Goal: Task Accomplishment & Management: Complete application form

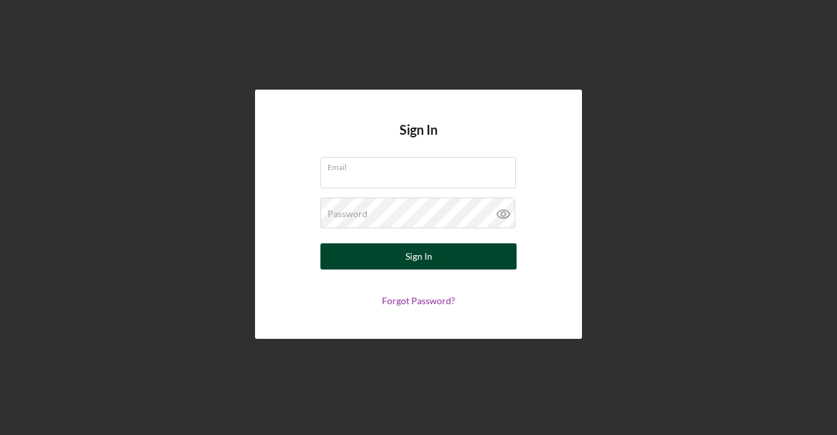
type input "[EMAIL_ADDRESS][DOMAIN_NAME]"
click at [437, 253] on button "Sign In" at bounding box center [419, 256] width 196 height 26
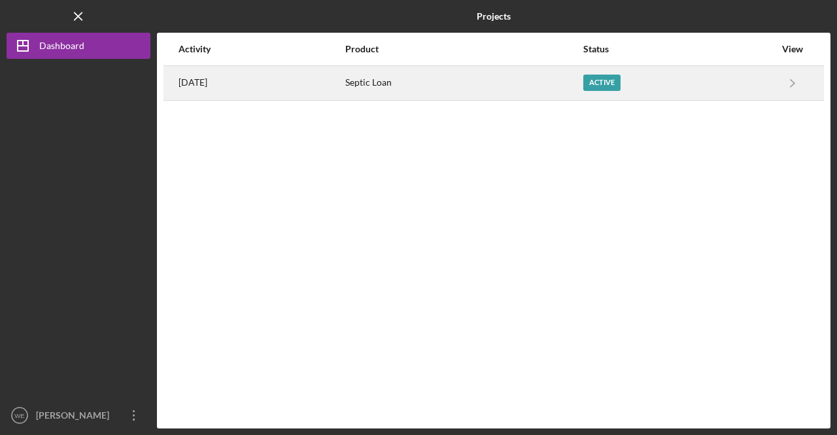
click at [621, 83] on div "Active" at bounding box center [601, 83] width 37 height 16
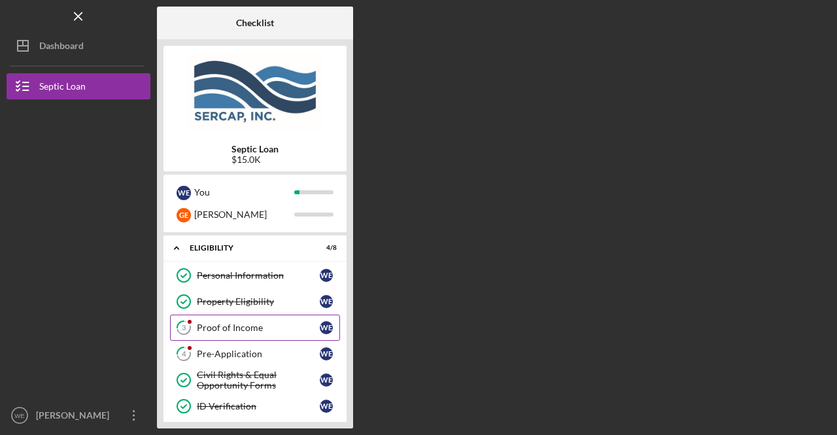
click at [225, 322] on div "Proof of Income" at bounding box center [258, 327] width 123 height 10
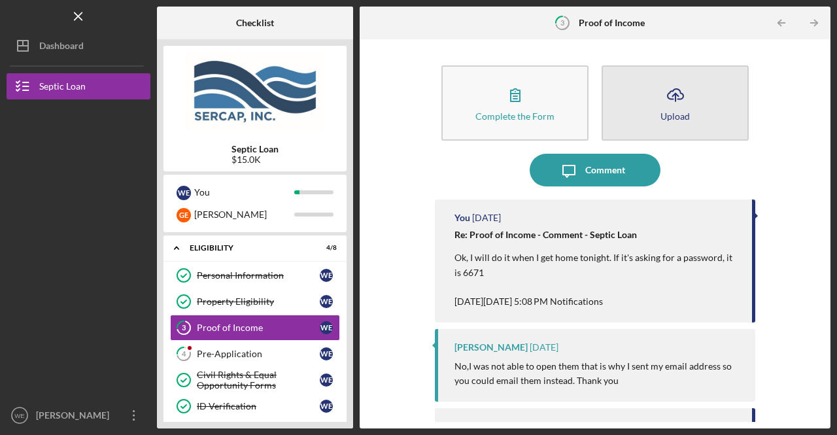
click at [659, 103] on icon "Icon/Upload" at bounding box center [675, 94] width 33 height 33
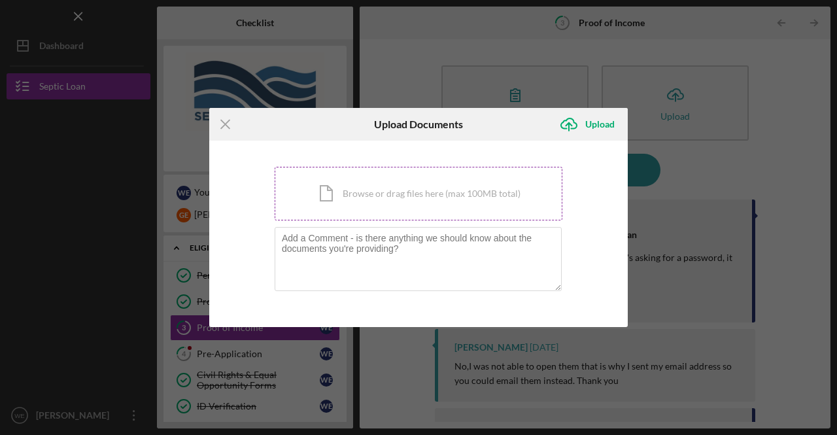
click at [447, 205] on div "Icon/Document Browse or drag files here (max 100MB total) Tap to choose files o…" at bounding box center [419, 194] width 288 height 54
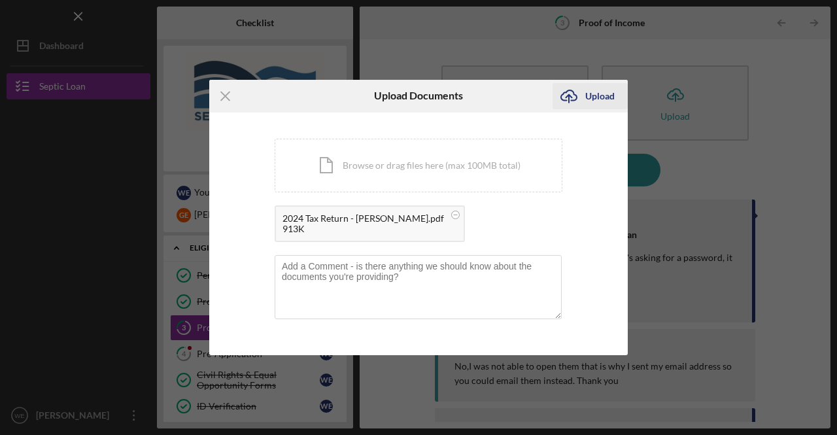
click at [598, 94] on div "Upload" at bounding box center [599, 96] width 29 height 26
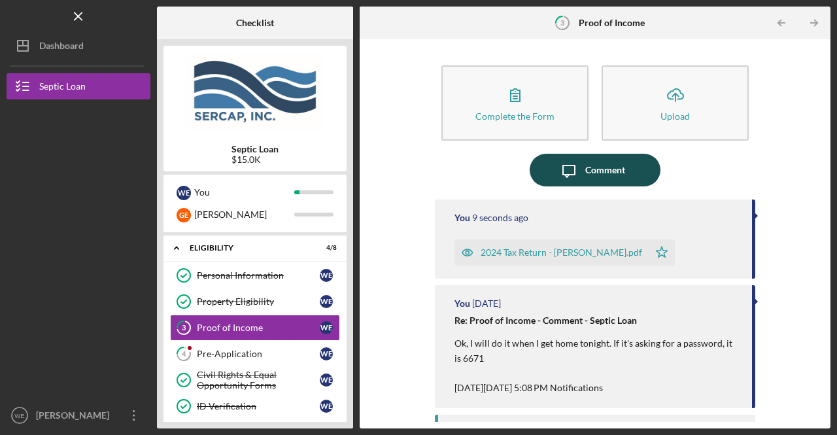
click at [581, 171] on icon "Icon/Message" at bounding box center [569, 170] width 33 height 33
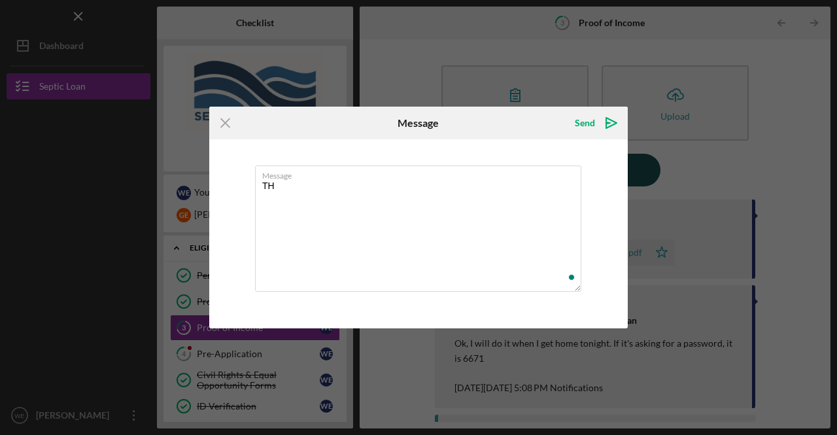
type textarea "T"
type textarea "This file should open without a password. Thanks"
click at [581, 120] on div "Send" at bounding box center [585, 123] width 20 height 26
